Goal: Task Accomplishment & Management: Use online tool/utility

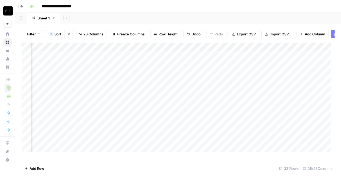
scroll to position [0, 477]
click at [213, 51] on div "Add Column" at bounding box center [178, 99] width 313 height 113
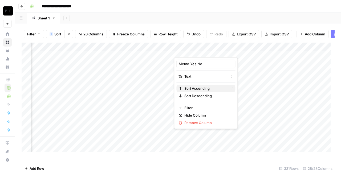
click at [213, 87] on span "Sort Ascending" at bounding box center [205, 88] width 42 height 5
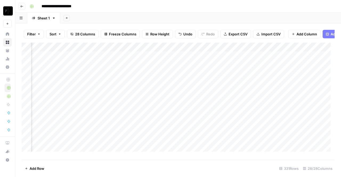
click at [216, 50] on div "Add Column" at bounding box center [178, 99] width 313 height 113
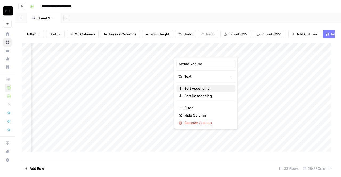
click at [208, 88] on span "Sort Ascending" at bounding box center [207, 88] width 47 height 5
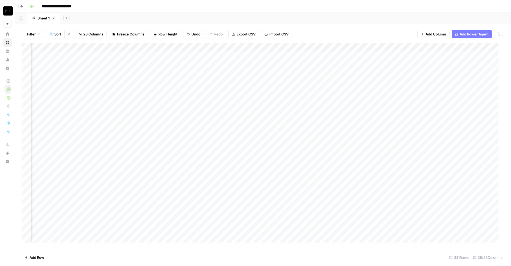
scroll to position [0, 904]
click at [276, 46] on div "Add Column" at bounding box center [263, 146] width 483 height 206
click at [316, 23] on div "Add Sheet" at bounding box center [285, 18] width 451 height 11
click at [257, 65] on div "Add Column" at bounding box center [263, 146] width 483 height 206
click at [277, 64] on div "Add Column" at bounding box center [263, 146] width 483 height 206
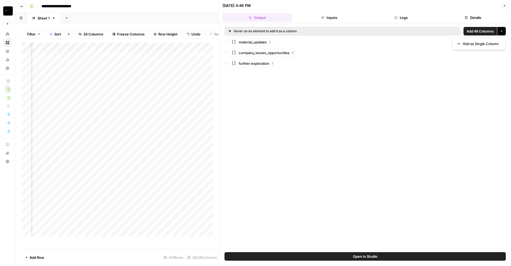
click at [340, 31] on icon "button" at bounding box center [501, 31] width 3 height 3
click at [340, 44] on span "Add as Single Column" at bounding box center [481, 43] width 36 height 5
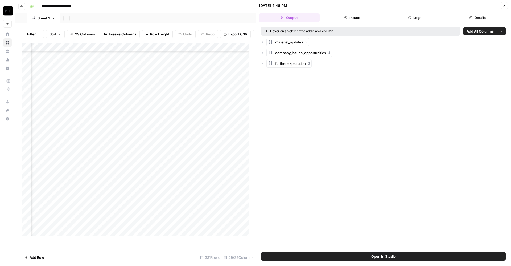
scroll to position [2819, 1183]
click at [503, 6] on icon "button" at bounding box center [504, 5] width 3 height 3
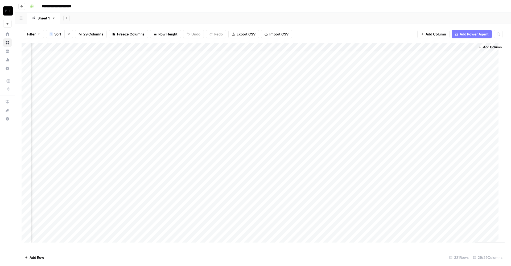
scroll to position [0, 1119]
click at [164, 48] on div "Add Column" at bounding box center [263, 146] width 483 height 206
click at [153, 101] on span "Remove Column" at bounding box center [154, 99] width 47 height 5
click at [240, 57] on span "Delete" at bounding box center [236, 54] width 11 height 5
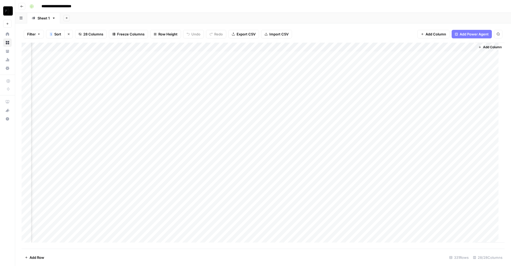
click at [212, 47] on div "Add Column" at bounding box center [263, 146] width 483 height 206
click at [207, 100] on span "Remove Column" at bounding box center [202, 99] width 47 height 5
click at [245, 58] on button "Delete" at bounding box center [237, 55] width 18 height 10
click at [266, 47] on div "Add Column" at bounding box center [263, 146] width 483 height 206
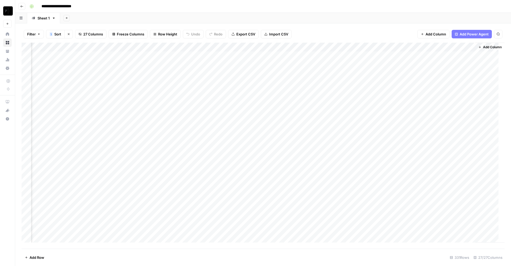
click at [317, 28] on div "Filter 1 Sort Clear sorts 27 Columns Freeze Columns Row Height Undo Redo Export…" at bounding box center [263, 34] width 483 height 17
click at [266, 64] on div "Add Column" at bounding box center [263, 146] width 483 height 206
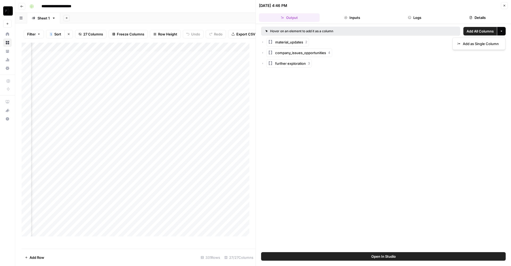
click at [498, 31] on button "More options" at bounding box center [501, 31] width 9 height 9
click at [479, 46] on span "Add as Single Column" at bounding box center [481, 43] width 36 height 5
click at [504, 6] on icon "button" at bounding box center [505, 6] width 2 height 2
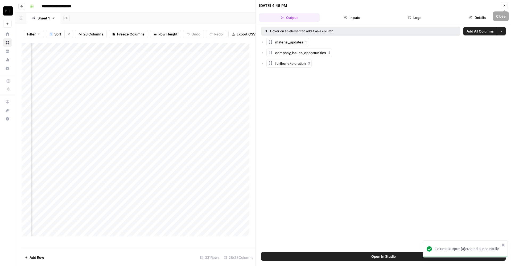
scroll to position [0, 1071]
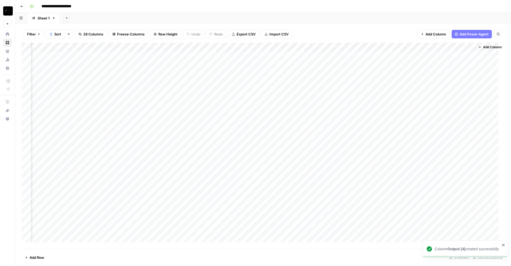
click at [321, 46] on div "Add Column" at bounding box center [263, 146] width 483 height 206
click at [309, 97] on span "Remove Column" at bounding box center [311, 99] width 47 height 5
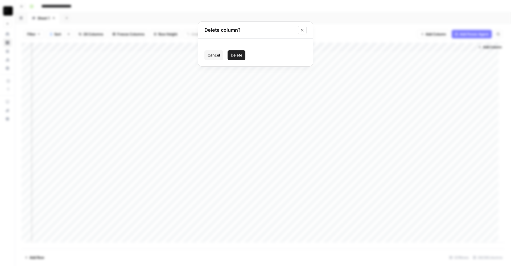
click at [239, 55] on span "Delete" at bounding box center [236, 54] width 11 height 5
click at [368, 47] on div "Add Column" at bounding box center [263, 146] width 483 height 206
click at [353, 99] on span "Remove Column" at bounding box center [358, 99] width 47 height 5
click at [242, 57] on span "Delete" at bounding box center [236, 54] width 11 height 5
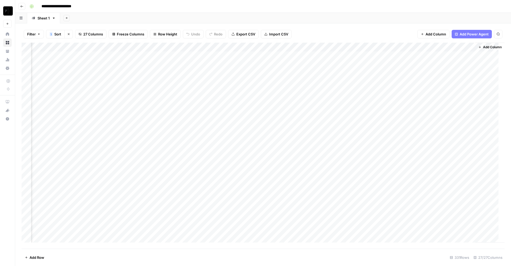
scroll to position [0, 976]
click at [464, 47] on div "Add Column" at bounding box center [263, 146] width 483 height 206
click at [450, 99] on span "Remove Column" at bounding box center [454, 99] width 47 height 5
click at [238, 55] on span "Delete" at bounding box center [236, 54] width 11 height 5
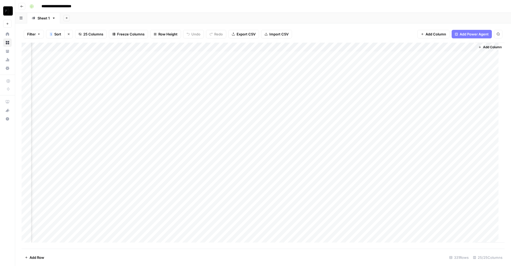
click at [465, 48] on div "Add Column" at bounding box center [263, 146] width 483 height 206
click at [456, 97] on span "Remove Column" at bounding box center [454, 99] width 47 height 5
click at [237, 57] on span "Delete" at bounding box center [236, 54] width 11 height 5
click at [141, 63] on div "Add Column" at bounding box center [263, 146] width 483 height 206
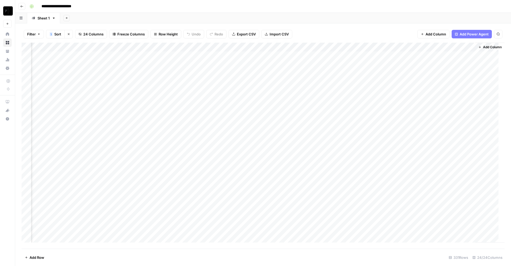
click at [141, 63] on div "Add Column" at bounding box center [263, 146] width 483 height 206
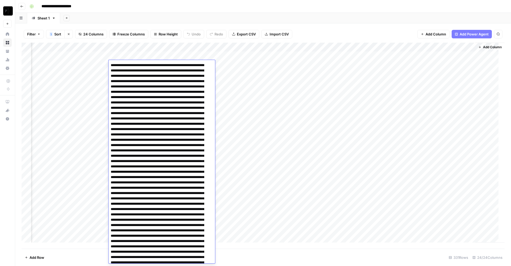
scroll to position [104, 0]
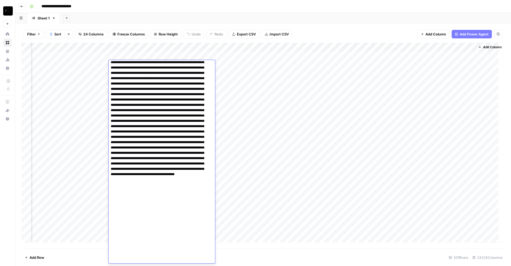
click at [151, 113] on textarea at bounding box center [159, 110] width 100 height 306
click at [275, 13] on div "Add Sheet" at bounding box center [285, 18] width 451 height 11
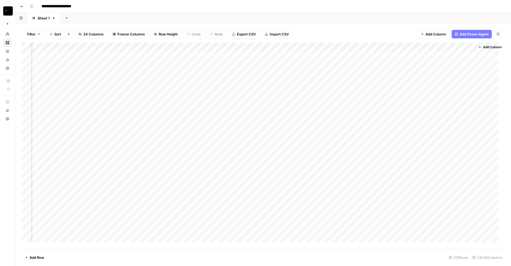
click at [260, 6] on div "**********" at bounding box center [266, 6] width 478 height 9
click at [232, 64] on div "Add Column" at bounding box center [263, 146] width 483 height 206
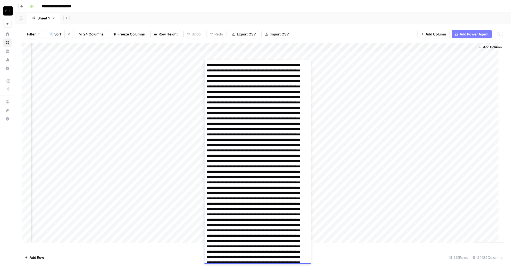
click at [232, 64] on textarea at bounding box center [254, 211] width 100 height 300
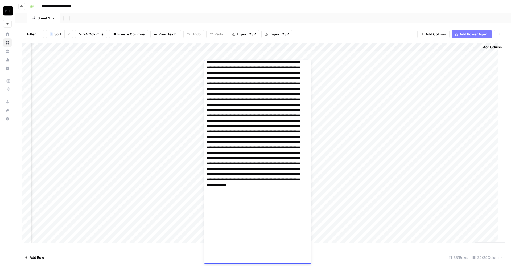
click at [335, 19] on div "Add Sheet" at bounding box center [285, 18] width 451 height 11
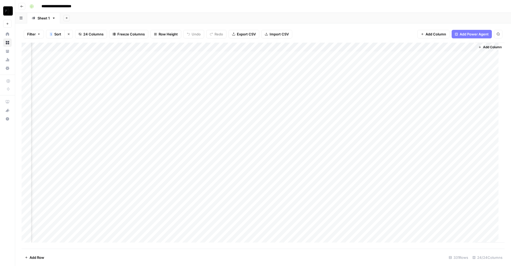
click at [335, 68] on div "Add Column" at bounding box center [263, 146] width 483 height 206
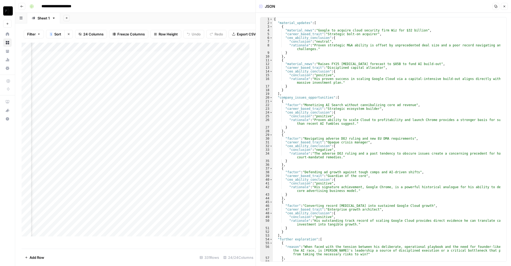
click at [504, 10] on header "JSON Copy Close" at bounding box center [383, 6] width 255 height 13
click at [506, 7] on icon "button" at bounding box center [504, 6] width 3 height 3
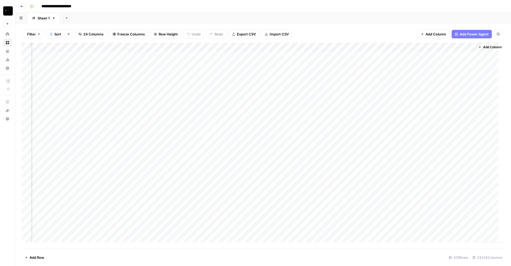
click at [341, 65] on div "Add Column" at bounding box center [263, 146] width 483 height 206
click at [341, 65] on div at bounding box center [337, 65] width 49 height 10
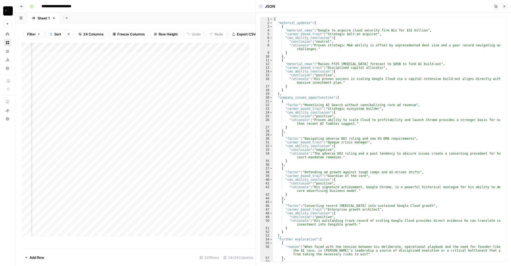
click at [504, 3] on button "Close" at bounding box center [504, 6] width 7 height 7
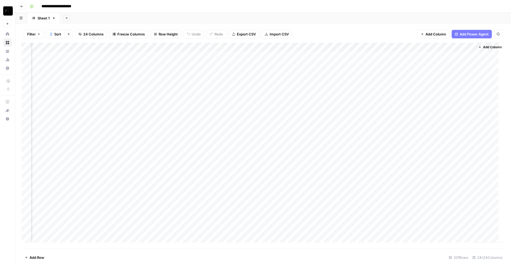
click at [331, 66] on div "Add Column" at bounding box center [263, 146] width 483 height 206
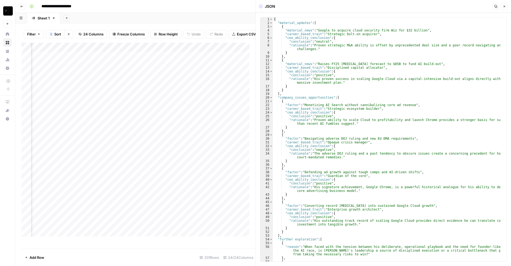
click at [495, 7] on icon "button" at bounding box center [495, 6] width 3 height 3
click at [505, 6] on icon "button" at bounding box center [505, 7] width 2 height 2
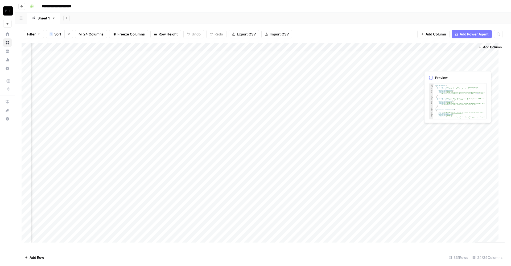
click at [457, 64] on div "Add Column" at bounding box center [263, 146] width 483 height 206
click at [449, 67] on div "Add Column" at bounding box center [263, 146] width 483 height 206
click at [449, 67] on div at bounding box center [445, 65] width 49 height 10
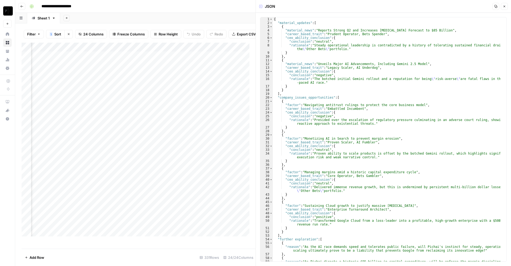
click at [495, 7] on icon "button" at bounding box center [495, 6] width 3 height 3
click at [505, 6] on icon "button" at bounding box center [504, 6] width 3 height 3
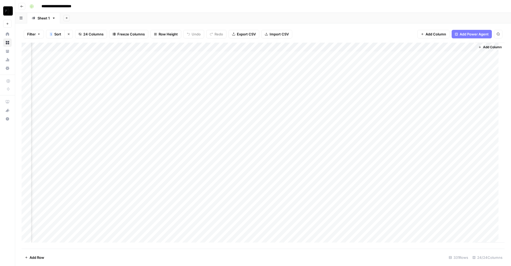
click at [357, 48] on div "Add Column" at bounding box center [263, 146] width 483 height 206
click at [377, 76] on span "Text" at bounding box center [389, 73] width 26 height 5
click at [465, 47] on div "Add Column" at bounding box center [263, 146] width 483 height 206
click at [397, 76] on span "Text" at bounding box center [404, 73] width 26 height 5
click at [358, 32] on div "Filter 1 Sort Clear sorts 24 Columns Freeze Columns Row Height Undo Redo Export…" at bounding box center [263, 34] width 483 height 17
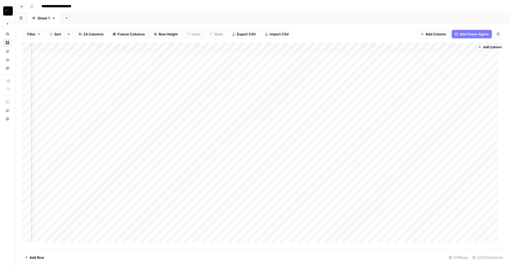
click at [138, 72] on div "Add Column" at bounding box center [263, 146] width 483 height 206
click at [228, 72] on div "Add Column" at bounding box center [263, 146] width 483 height 206
click at [223, 73] on div "Add Column" at bounding box center [263, 146] width 483 height 206
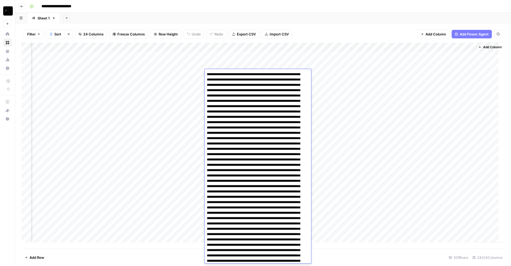
scroll to position [102, 0]
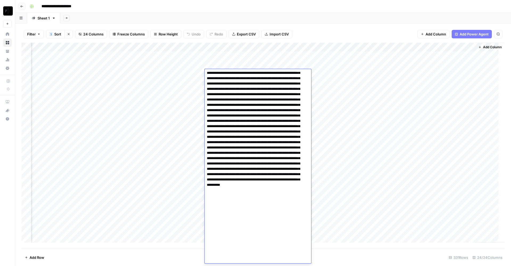
click at [295, 19] on div "Add Sheet" at bounding box center [285, 18] width 451 height 11
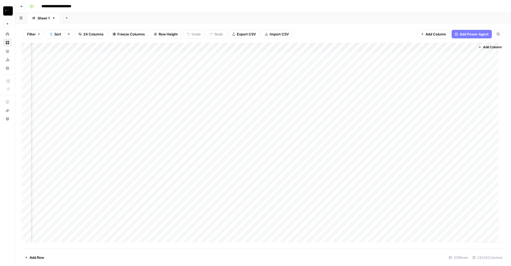
click at [127, 75] on div "Add Column" at bounding box center [263, 146] width 483 height 206
click at [130, 75] on div "Add Column" at bounding box center [263, 146] width 483 height 206
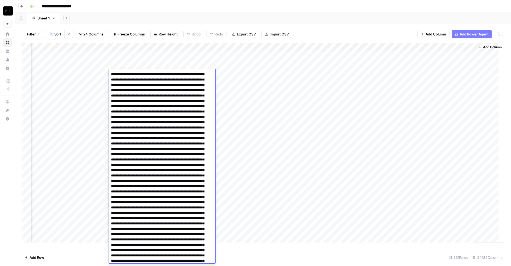
click at [130, 75] on textarea at bounding box center [159, 210] width 100 height 279
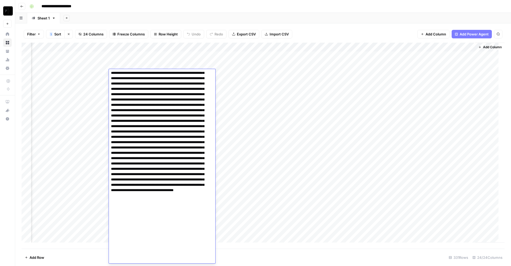
click at [150, 106] on textarea at bounding box center [159, 123] width 100 height 279
click at [238, 73] on div "Add Column" at bounding box center [263, 146] width 483 height 206
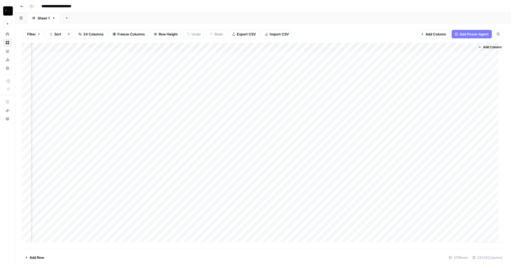
click at [229, 76] on div "Add Column" at bounding box center [263, 146] width 483 height 206
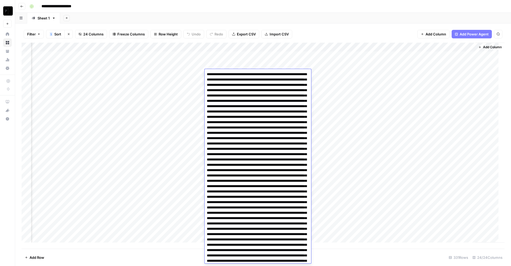
click at [300, 17] on div "Add Sheet" at bounding box center [285, 18] width 451 height 11
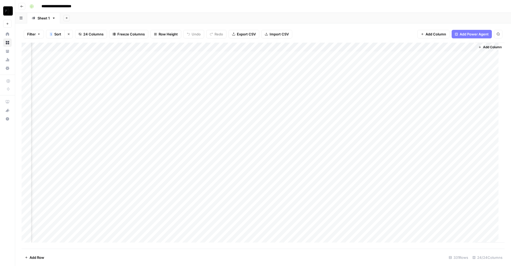
click at [227, 73] on div "Add Column" at bounding box center [263, 146] width 483 height 206
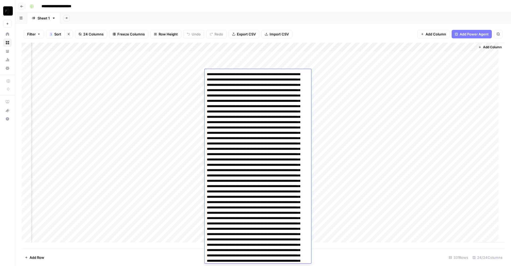
scroll to position [102, 0]
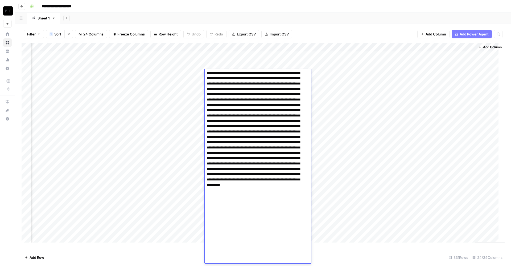
click at [239, 121] on textarea at bounding box center [255, 115] width 100 height 295
click at [320, 13] on div "Add Sheet" at bounding box center [285, 18] width 451 height 11
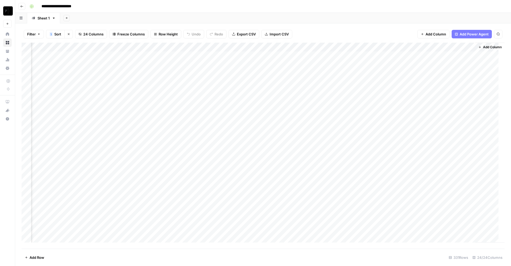
click at [338, 73] on div "Add Column" at bounding box center [263, 146] width 483 height 206
click at [329, 72] on div "Add Column" at bounding box center [263, 146] width 483 height 206
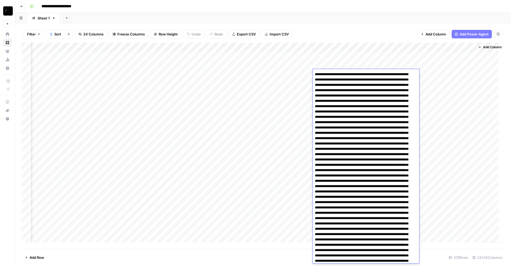
click at [329, 72] on textarea at bounding box center [363, 213] width 100 height 284
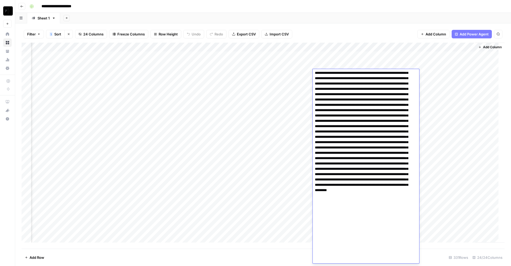
click at [336, 86] on textarea at bounding box center [363, 121] width 100 height 284
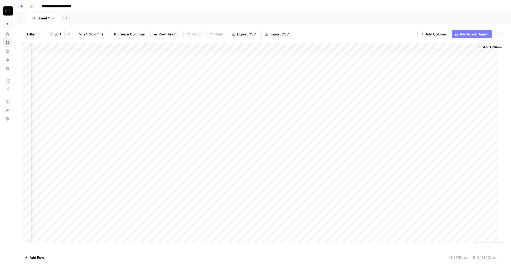
click at [394, 29] on div "Filter 1 Sort Clear sorts 24 Columns Freeze Columns Row Height Undo Redo Export…" at bounding box center [263, 34] width 483 height 17
click at [445, 74] on div "Add Column" at bounding box center [263, 146] width 483 height 206
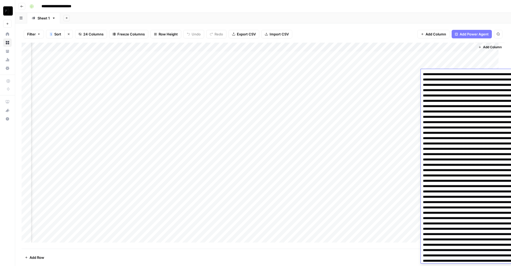
scroll to position [108, 0]
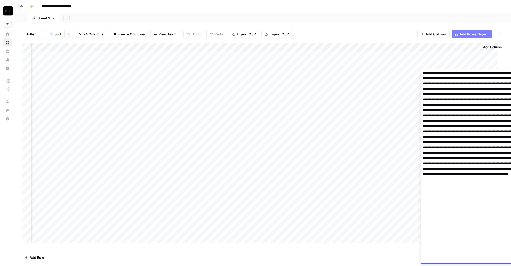
click at [445, 74] on textarea at bounding box center [471, 113] width 100 height 300
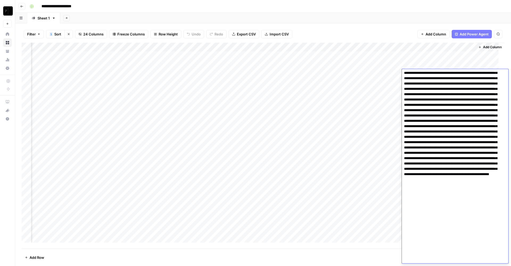
click at [302, 26] on div "Filter 1 Sort Clear sorts 24 Columns Freeze Columns Row Height Undo Redo Export…" at bounding box center [263, 34] width 483 height 17
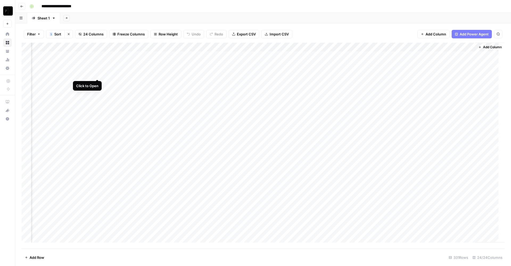
click at [98, 74] on div "Add Column" at bounding box center [263, 146] width 483 height 206
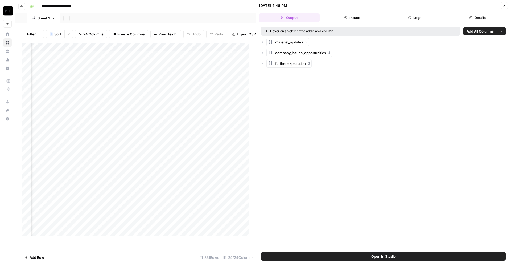
click at [417, 18] on button "Logs" at bounding box center [415, 17] width 61 height 9
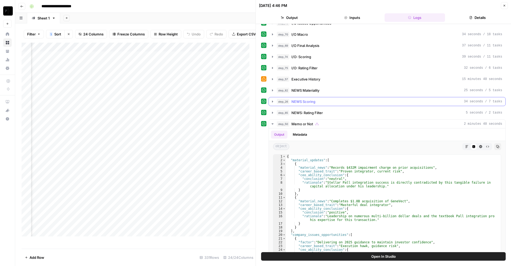
scroll to position [131, 0]
click at [332, 82] on div "step_57 Executive History 15 minutes 40 seconds" at bounding box center [389, 79] width 225 height 5
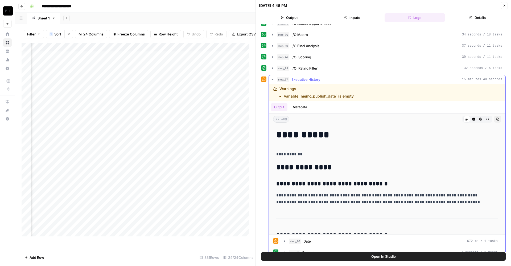
click at [496, 119] on icon "button" at bounding box center [497, 118] width 3 height 3
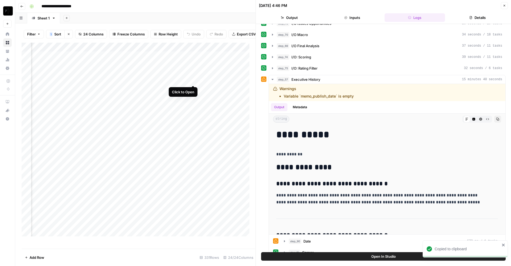
click at [193, 79] on div "Add Column" at bounding box center [139, 143] width 234 height 200
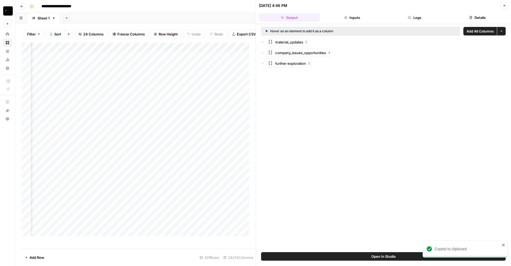
click at [408, 19] on icon "button" at bounding box center [409, 17] width 3 height 3
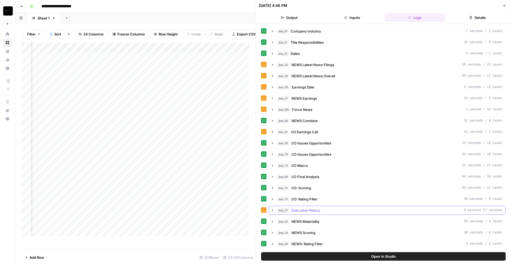
scroll to position [11, 0]
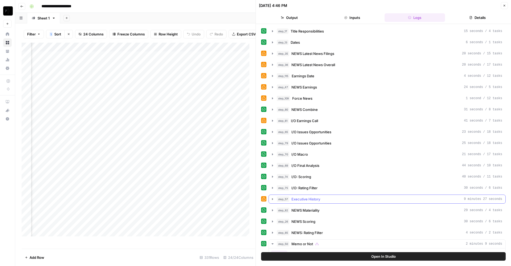
click at [314, 197] on span "Executive History" at bounding box center [305, 198] width 29 height 5
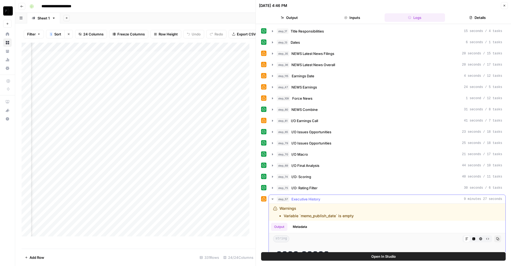
click at [494, 236] on button "Copy" at bounding box center [497, 238] width 7 height 7
click at [505, 4] on icon "button" at bounding box center [504, 5] width 3 height 3
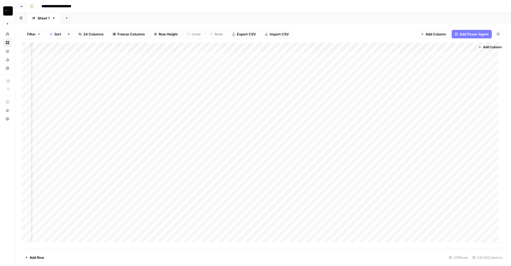
click at [330, 73] on div "Add Column" at bounding box center [263, 146] width 483 height 206
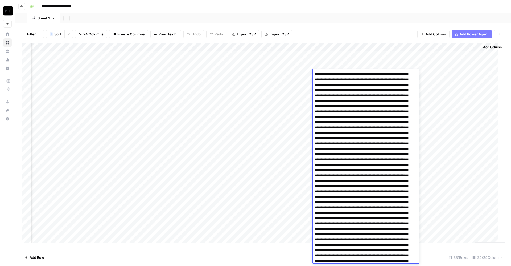
scroll to position [92, 0]
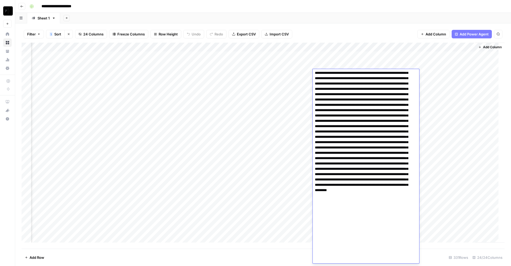
click at [301, 75] on div "Add Column" at bounding box center [263, 146] width 483 height 206
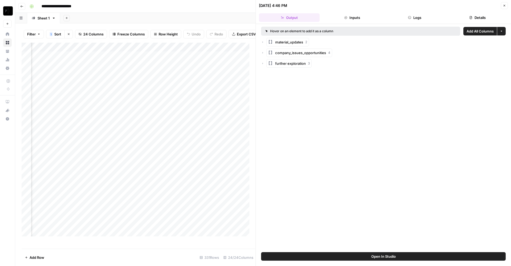
click at [425, 18] on button "Logs" at bounding box center [415, 17] width 61 height 9
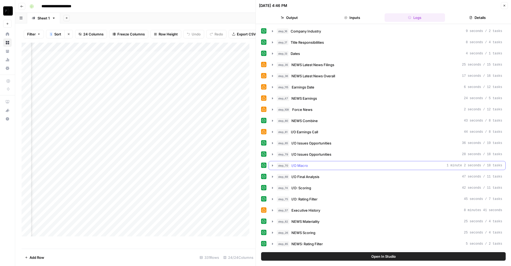
scroll to position [150, 0]
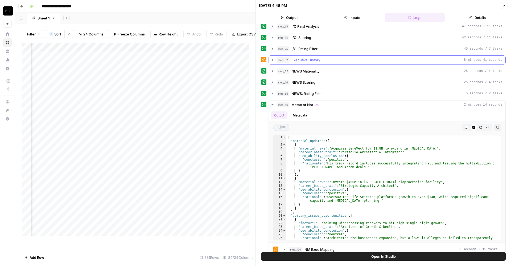
click at [351, 60] on div "step_57 Executive History 8 minutes 41 seconds" at bounding box center [389, 59] width 225 height 5
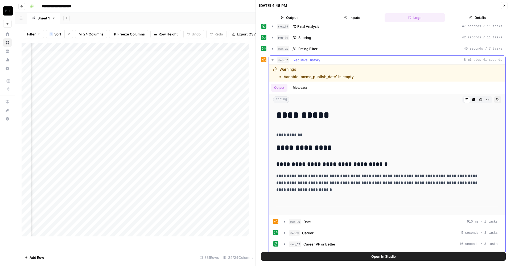
click at [494, 98] on button "Copy" at bounding box center [497, 99] width 7 height 7
click at [507, 2] on button "Close" at bounding box center [504, 5] width 7 height 7
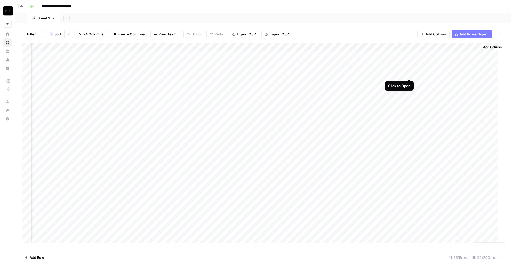
click at [411, 74] on div "Add Column" at bounding box center [263, 146] width 483 height 206
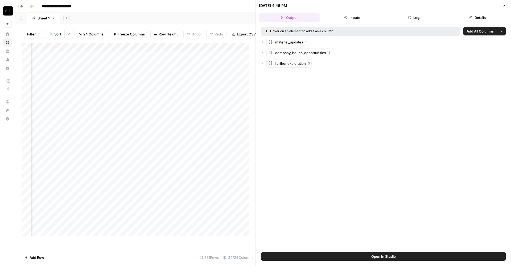
click at [423, 15] on button "Logs" at bounding box center [415, 17] width 61 height 9
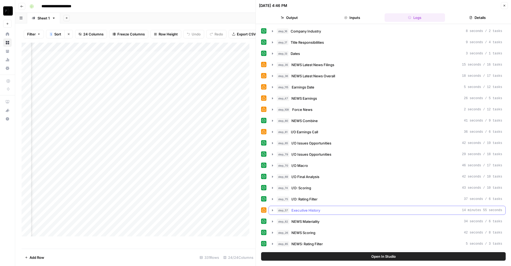
click at [362, 207] on button "step_57 Executive History 14 minutes 55 seconds" at bounding box center [387, 210] width 237 height 9
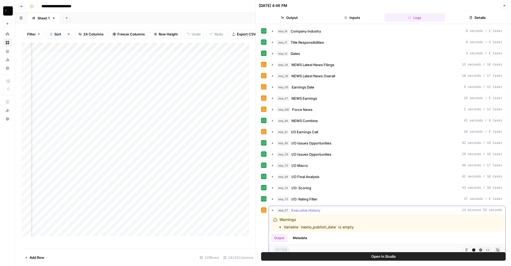
scroll to position [28, 0]
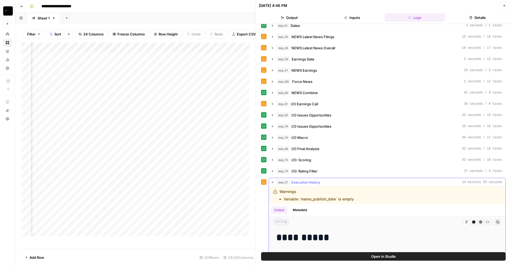
click at [496, 222] on icon "button" at bounding box center [497, 221] width 3 height 3
click at [506, 7] on button "Close" at bounding box center [504, 5] width 7 height 7
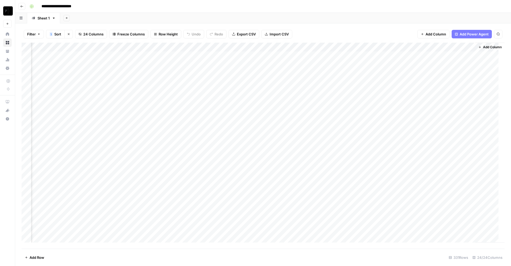
click at [409, 47] on div "Add Column" at bounding box center [263, 146] width 483 height 206
click at [388, 98] on span "Edit Workflow" at bounding box center [394, 99] width 47 height 5
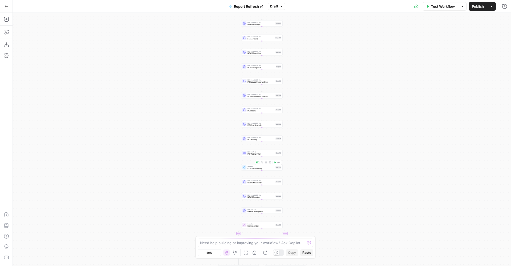
click at [264, 168] on span "Executive History" at bounding box center [261, 168] width 27 height 3
type input "Work History"
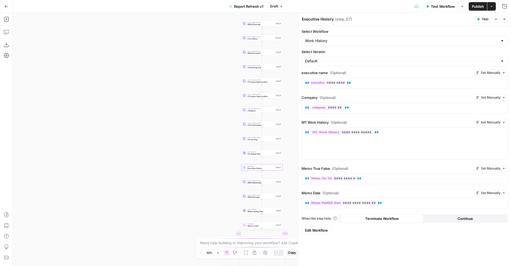
click at [324, 229] on span "Edit Workflow" at bounding box center [316, 229] width 23 height 5
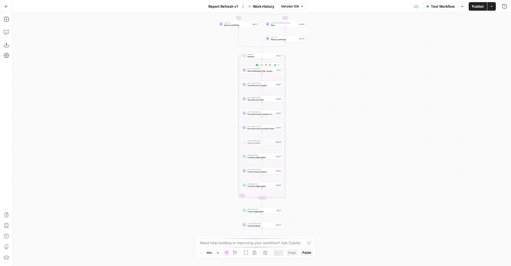
click at [262, 70] on span "Role Scaffolding (Title, Scope, Dates" at bounding box center [262, 70] width 28 height 3
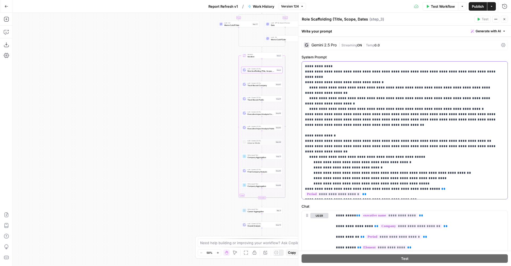
click at [373, 110] on p "**********" at bounding box center [401, 130] width 193 height 133
click at [272, 84] on span "Track Record Company" at bounding box center [261, 85] width 27 height 3
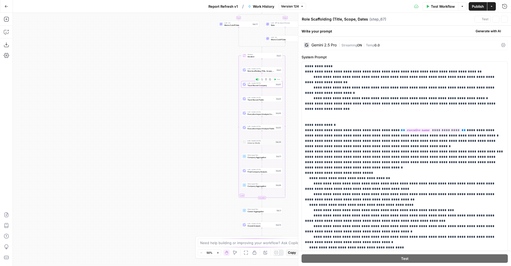
type textarea "Track Record Company"
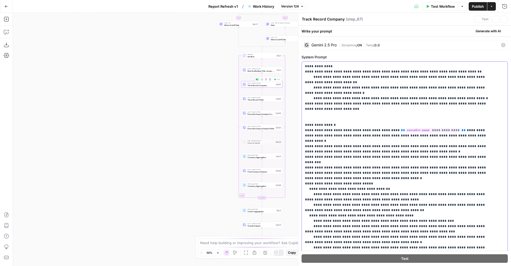
click at [353, 124] on p "**********" at bounding box center [398, 234] width 187 height 341
click at [269, 99] on span "Track Record Public" at bounding box center [261, 99] width 27 height 3
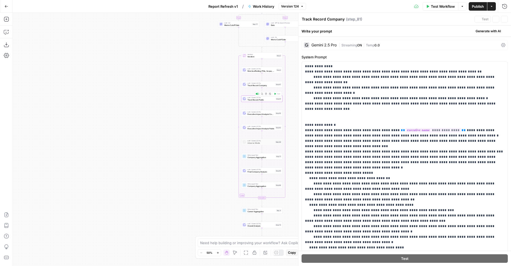
type textarea "Track Record Public"
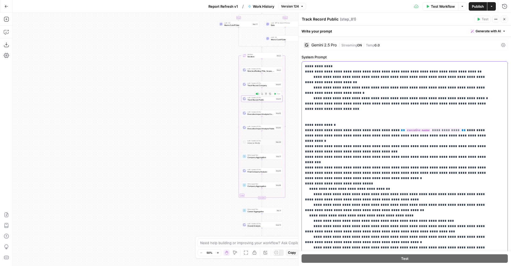
click at [367, 111] on p "**********" at bounding box center [398, 234] width 187 height 341
click at [265, 116] on div "true false Workflow Set Inputs Inputs LLM · GPT-4.1 Date Step 90 LLM · GPT-4.1 …" at bounding box center [262, 139] width 498 height 253
click at [263, 114] on span "Executive Impact Analysis Company" at bounding box center [261, 114] width 27 height 3
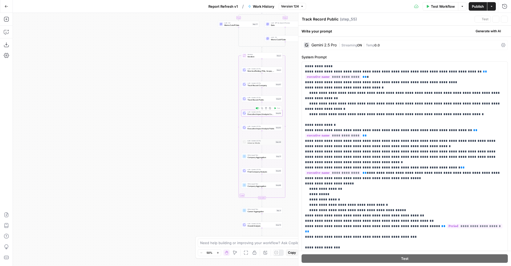
type textarea "Executive Impact Analysis Company"
click at [354, 100] on p "**********" at bounding box center [401, 162] width 193 height 197
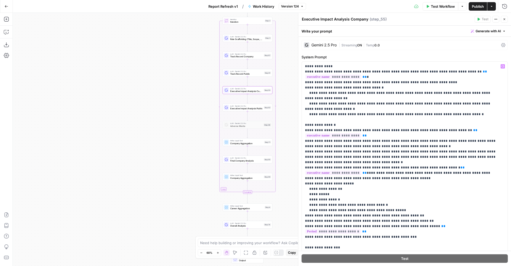
drag, startPoint x: 156, startPoint y: 92, endPoint x: 122, endPoint y: 100, distance: 34.3
click at [122, 100] on div "true false Workflow Set Inputs Inputs LLM · GPT-4.1 Date Step 90 LLM · GPT-4.1 …" at bounding box center [262, 139] width 498 height 253
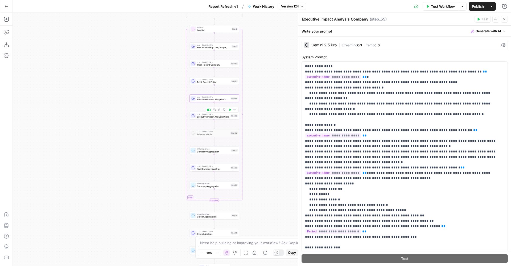
click at [220, 115] on span "Executive Impact Analysis Public" at bounding box center [213, 116] width 32 height 3
type textarea "Executive Impact Analysis Public"
click at [353, 119] on p "**********" at bounding box center [401, 162] width 193 height 197
click at [230, 169] on div "LLM · Gemini 2.5 Pro Final Company Analysis Step 85 Copy step Delete step Add N…" at bounding box center [214, 167] width 47 height 5
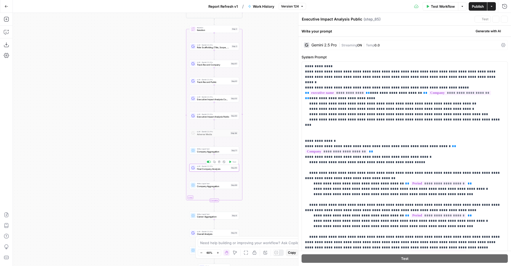
type textarea "Final Company Analysis"
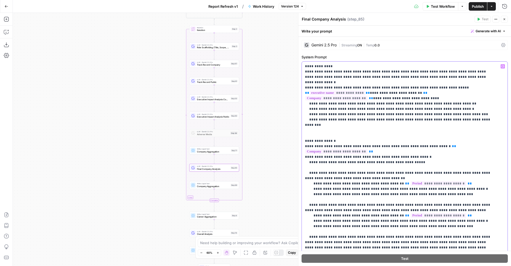
click at [372, 155] on p "**********" at bounding box center [398, 218] width 187 height 309
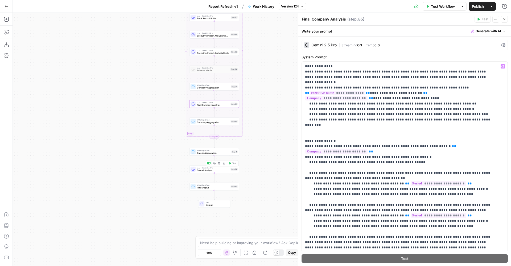
click at [204, 169] on span "Overall Analysis" at bounding box center [213, 169] width 32 height 3
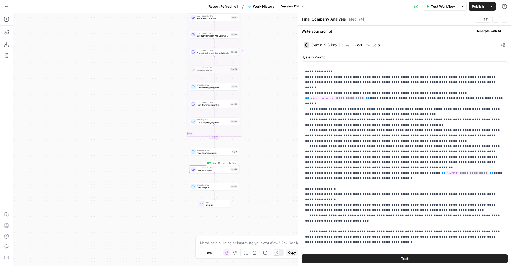
type textarea "Overall Analysis"
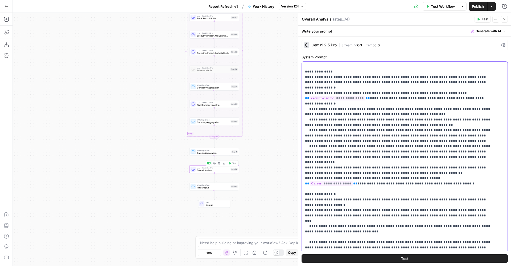
click at [369, 154] on p "**********" at bounding box center [398, 189] width 187 height 250
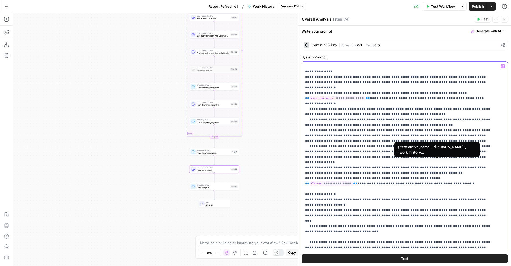
click at [353, 181] on span "**********" at bounding box center [331, 183] width 43 height 5
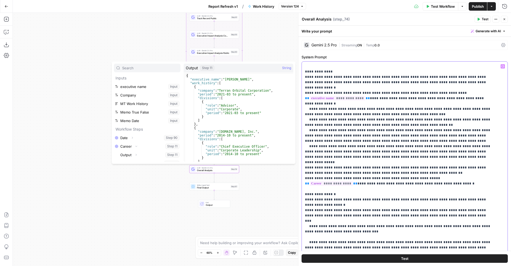
click at [366, 118] on p "**********" at bounding box center [398, 189] width 187 height 250
